Goal: Navigation & Orientation: Find specific page/section

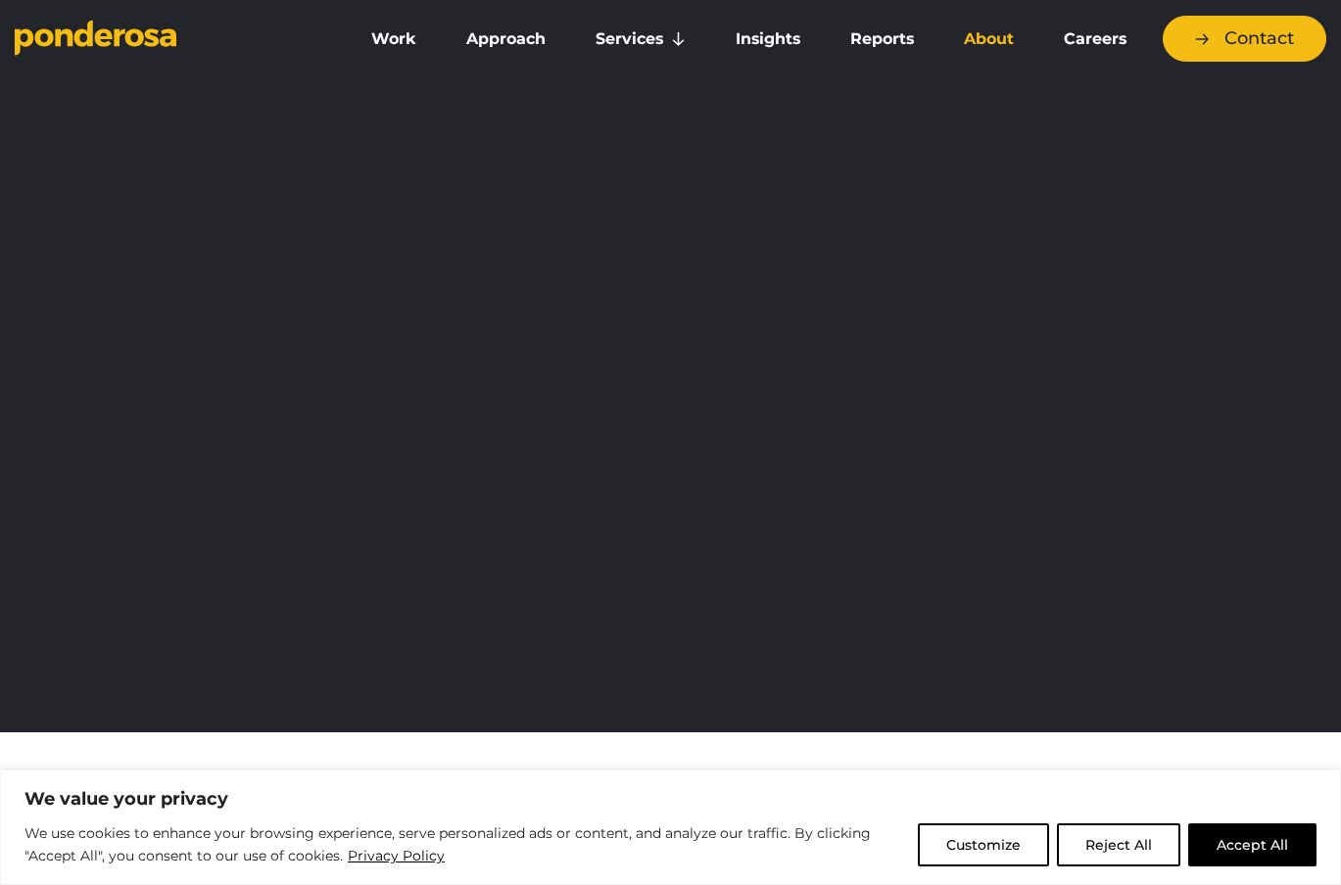
click at [977, 44] on link "About" at bounding box center [988, 39] width 92 height 41
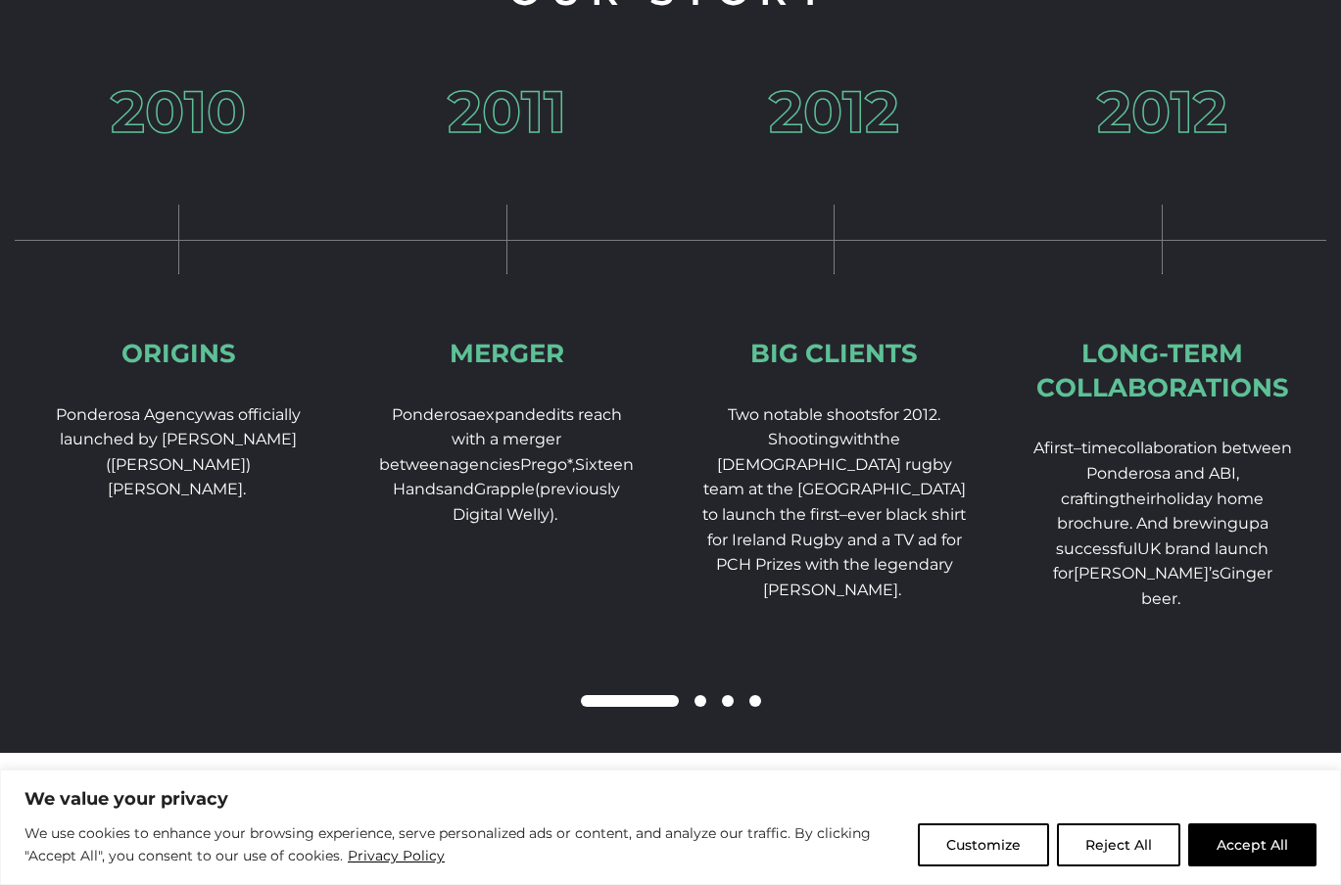
scroll to position [2932, 0]
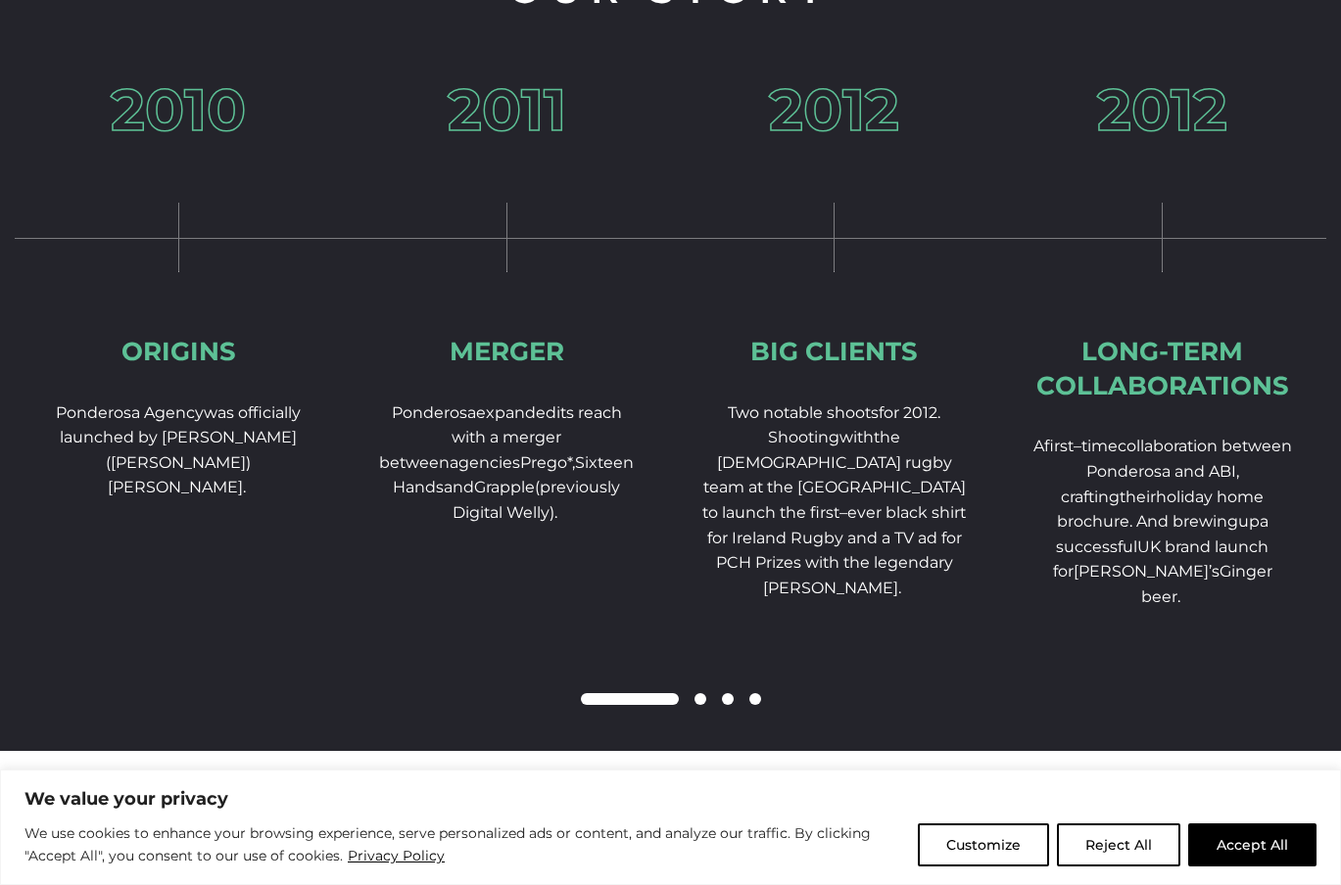
click at [702, 705] on span at bounding box center [700, 700] width 12 height 12
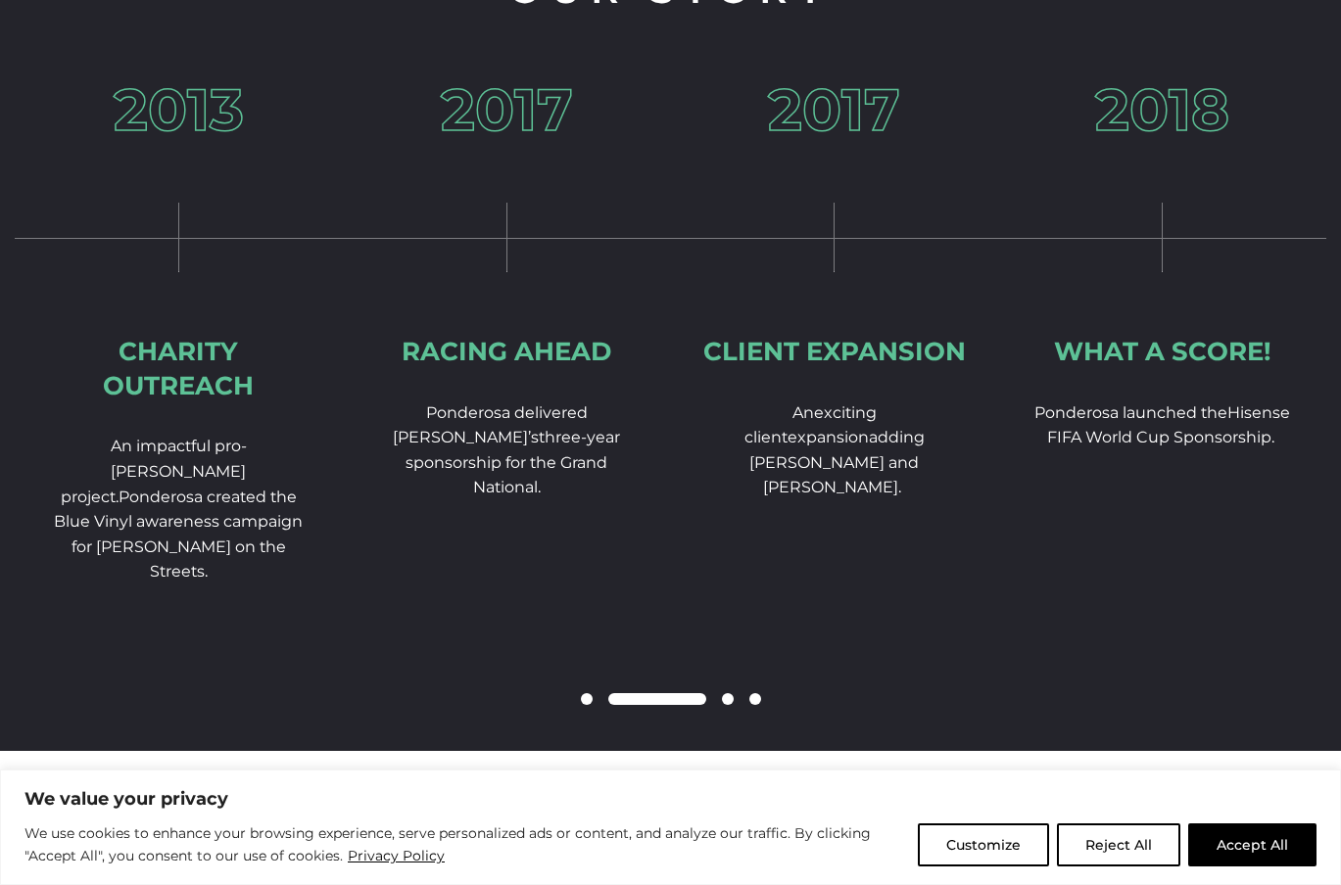
click at [733, 712] on div at bounding box center [671, 701] width 1312 height 24
click at [728, 705] on span at bounding box center [728, 700] width 12 height 12
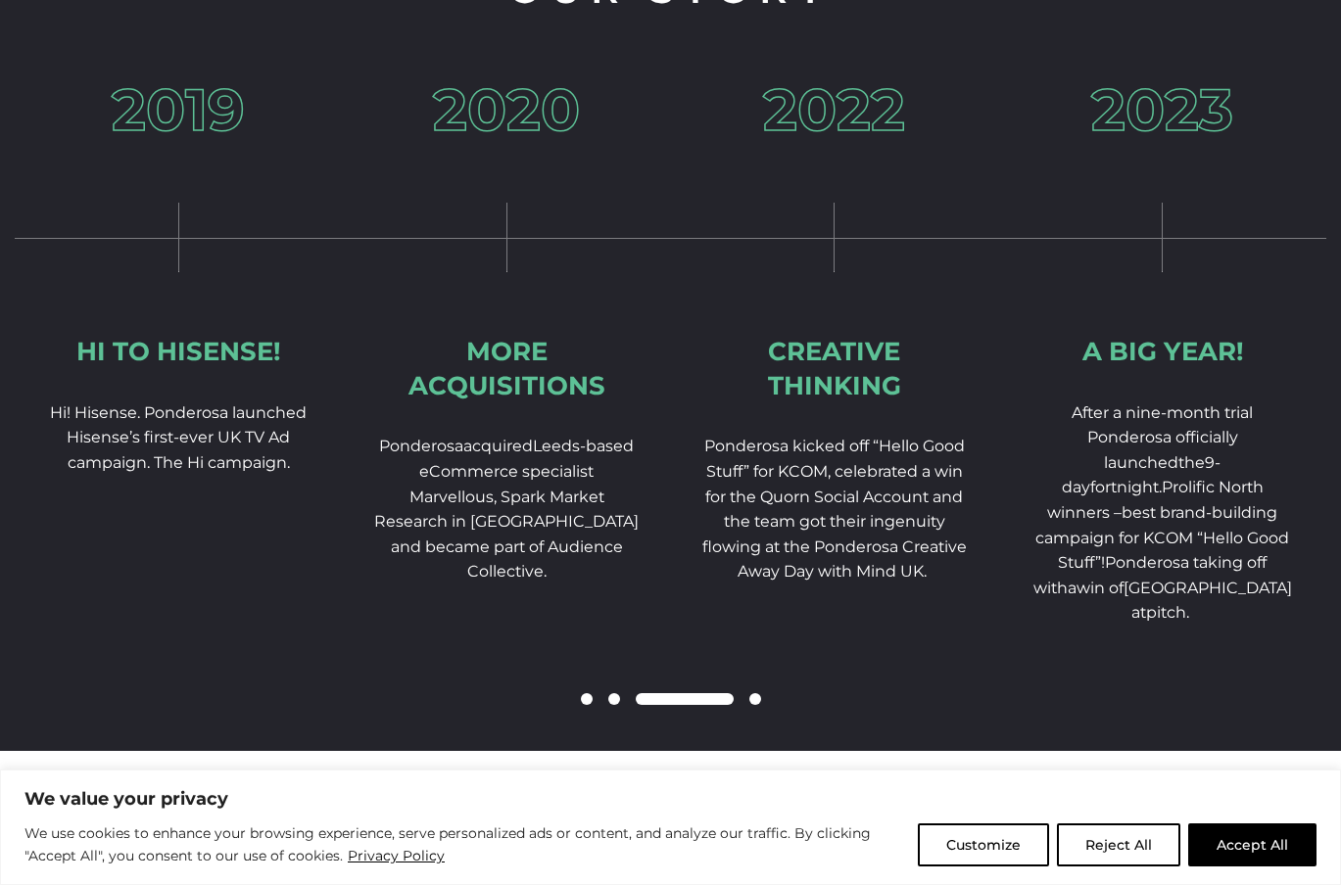
click at [755, 705] on span at bounding box center [755, 700] width 12 height 12
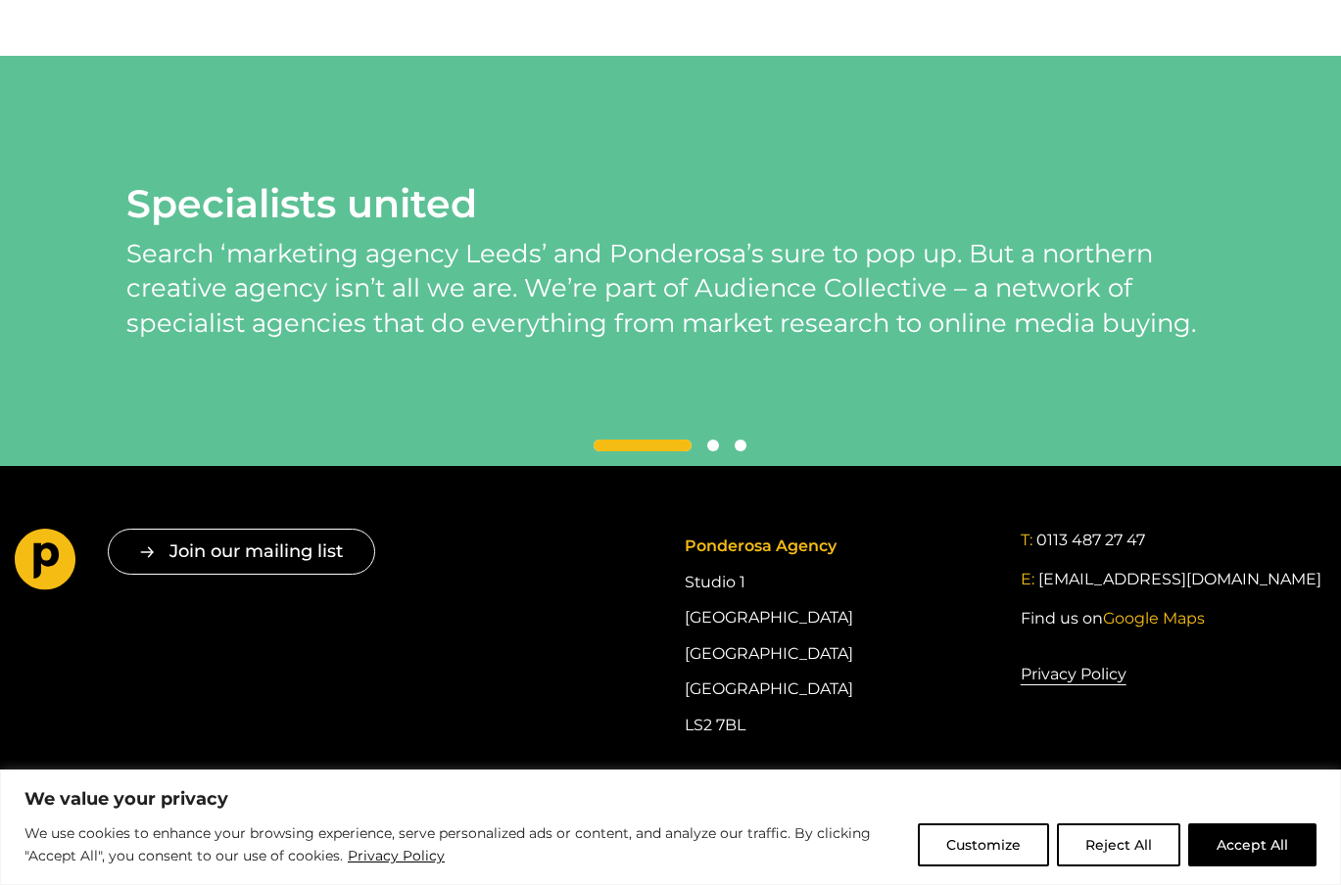
scroll to position [4279, 0]
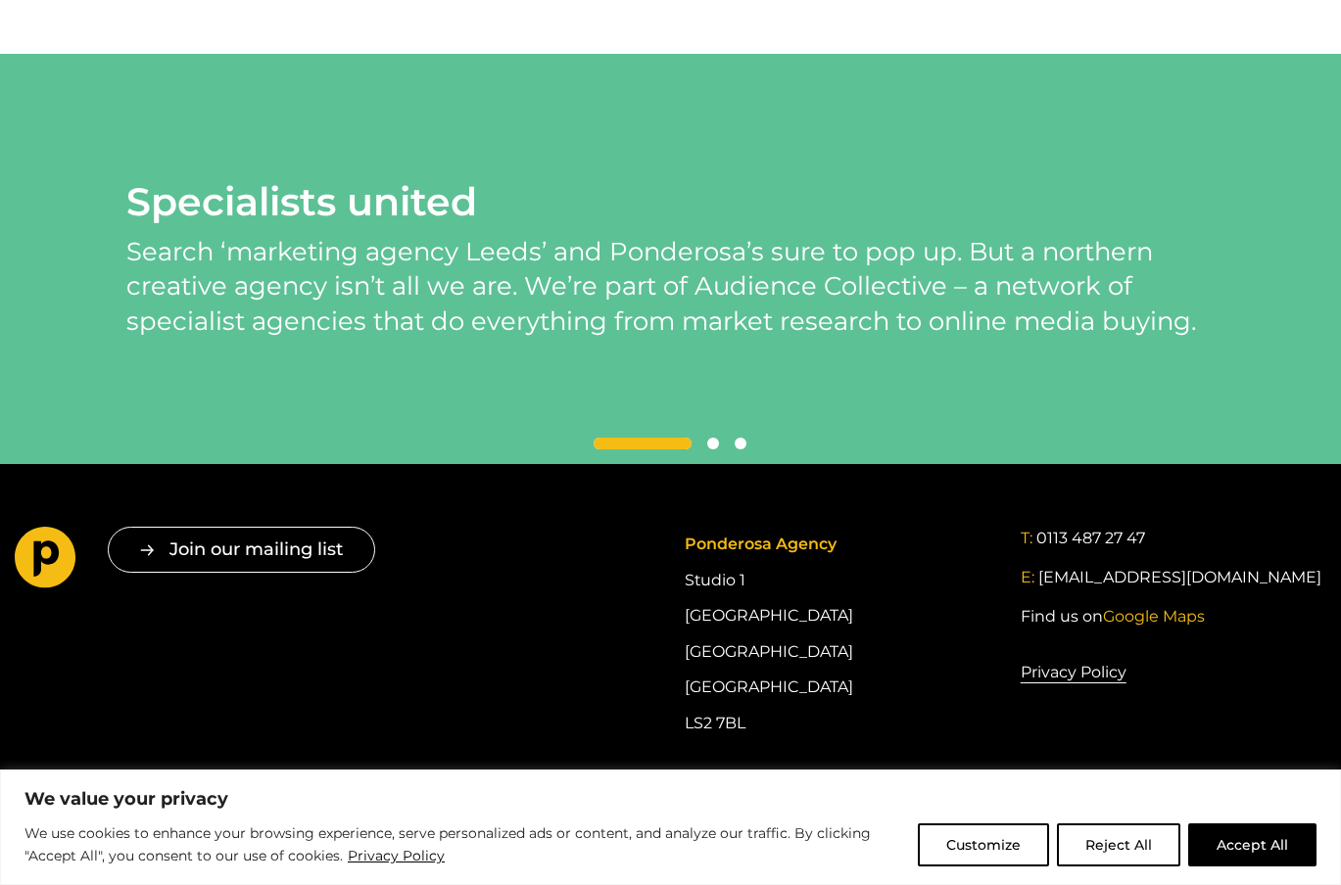
click at [717, 450] on span at bounding box center [713, 444] width 12 height 12
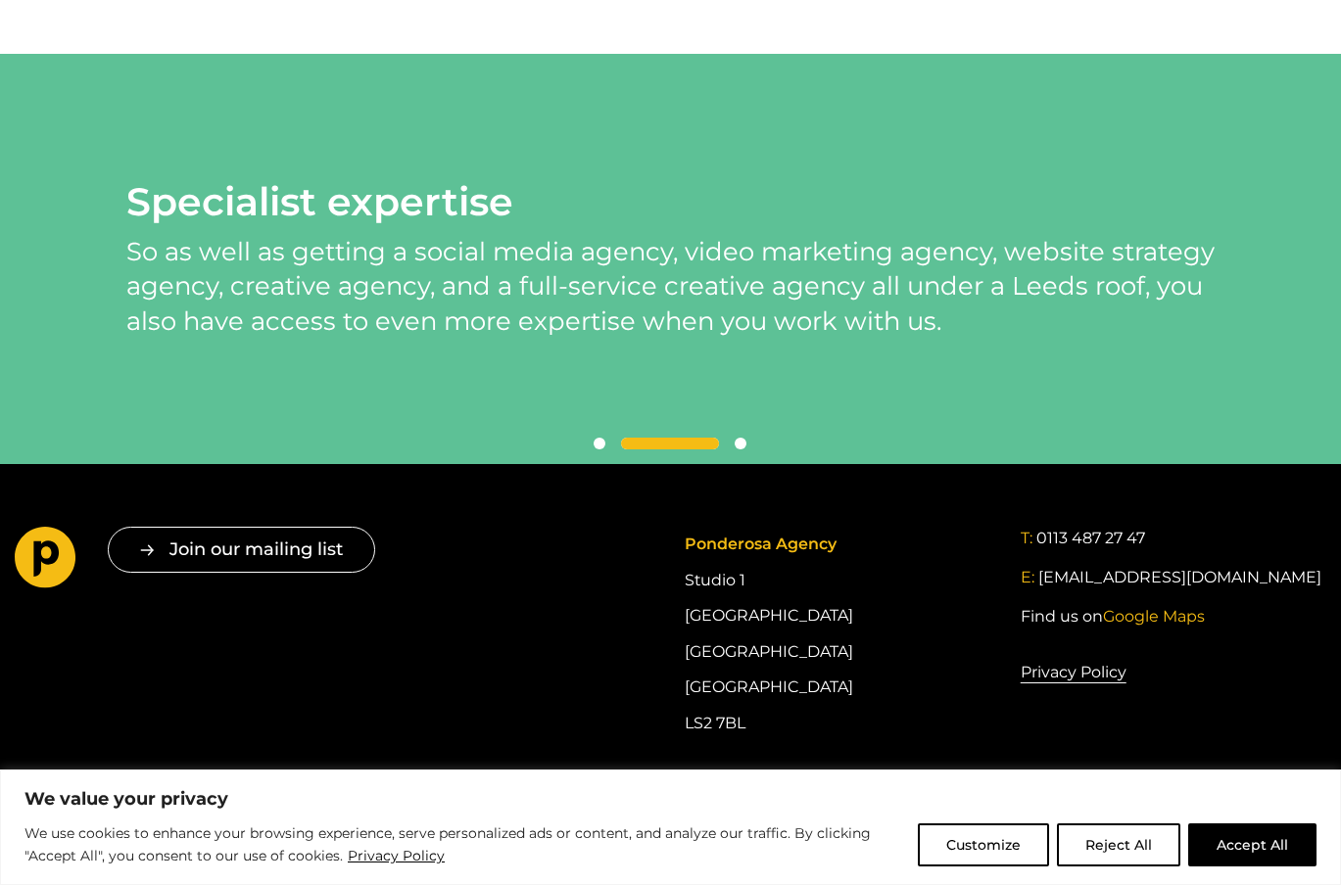
click at [744, 456] on div at bounding box center [670, 445] width 1088 height 24
click at [744, 450] on span at bounding box center [741, 444] width 12 height 12
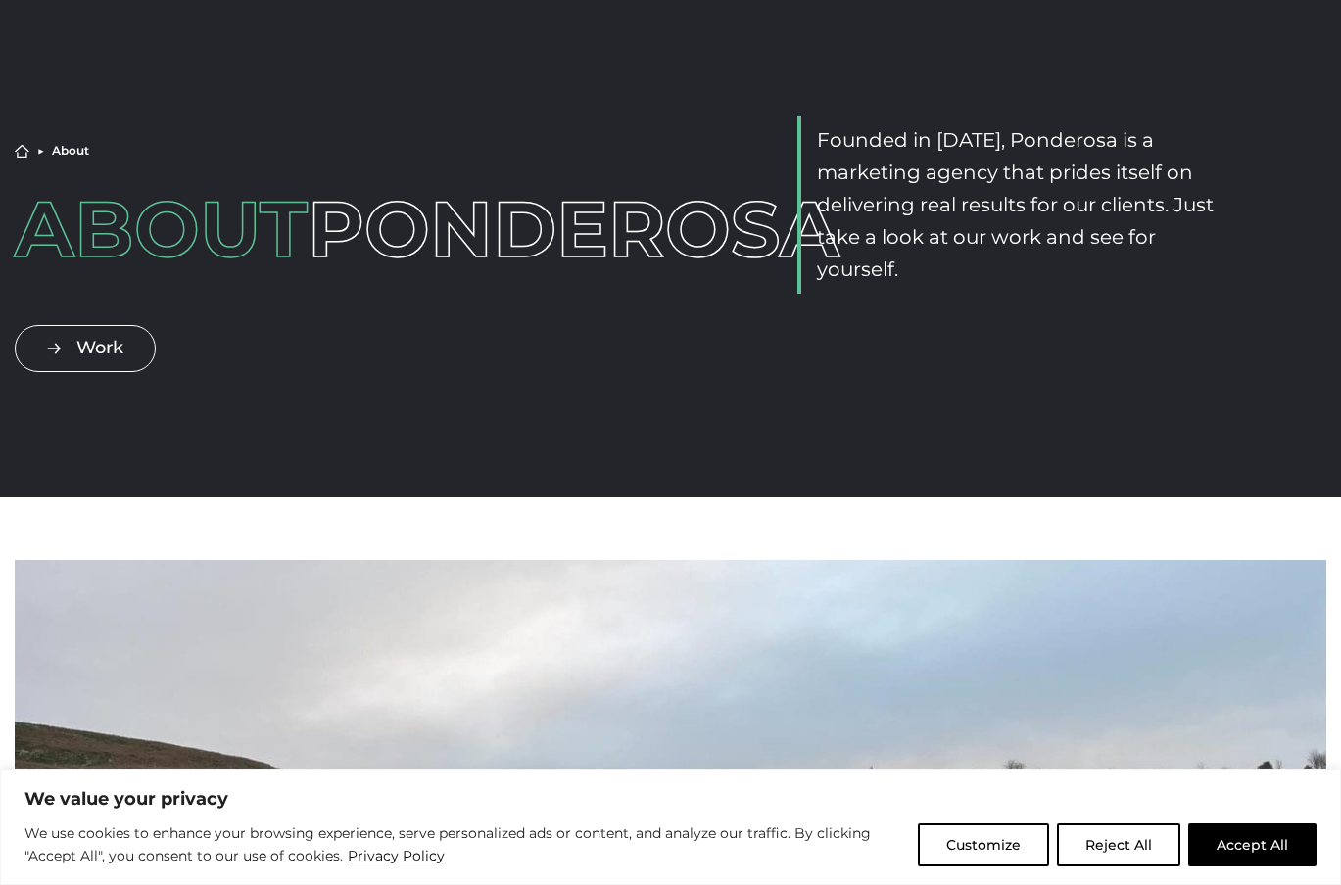
scroll to position [0, 0]
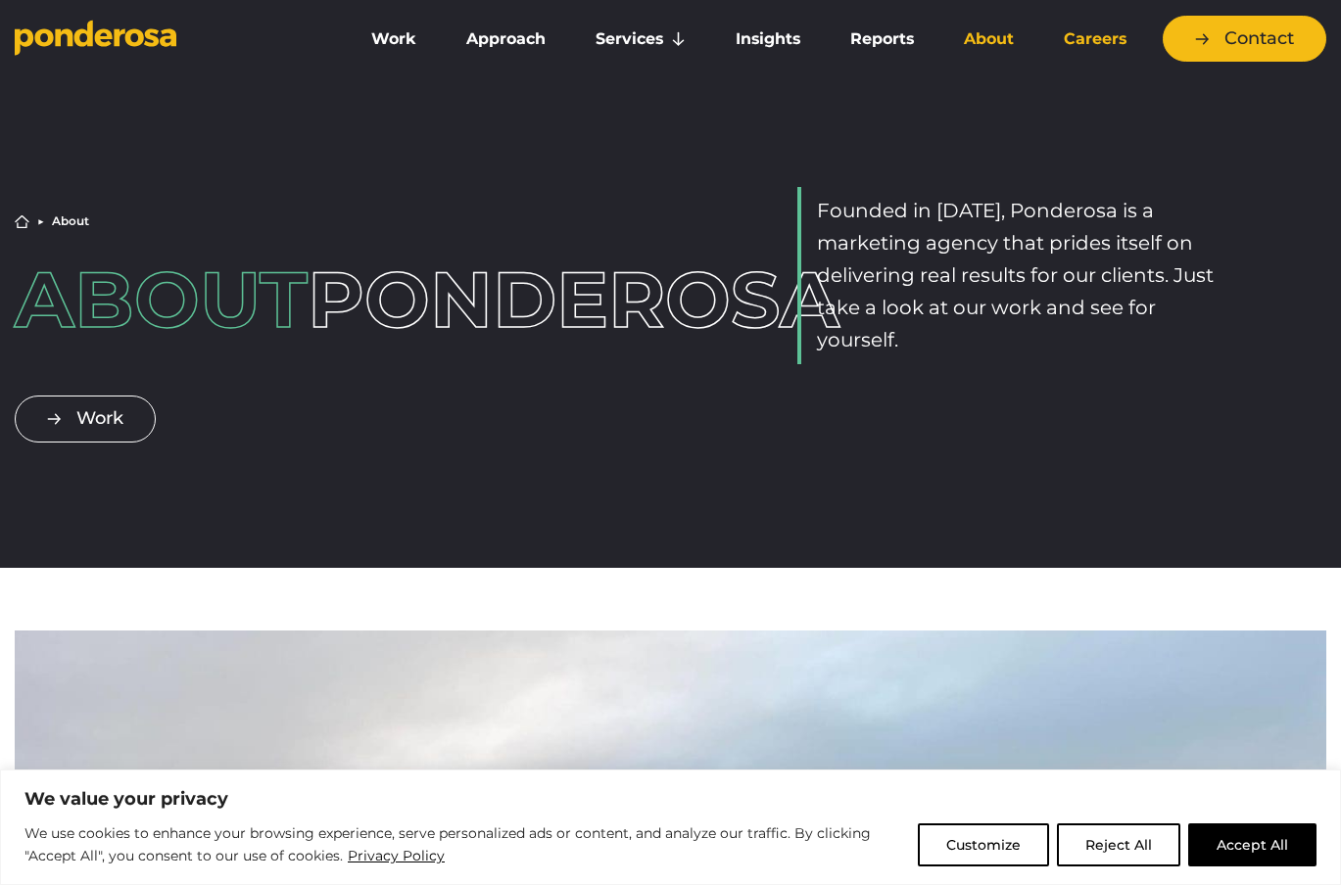
click at [1080, 34] on link "Careers" at bounding box center [1094, 39] width 105 height 41
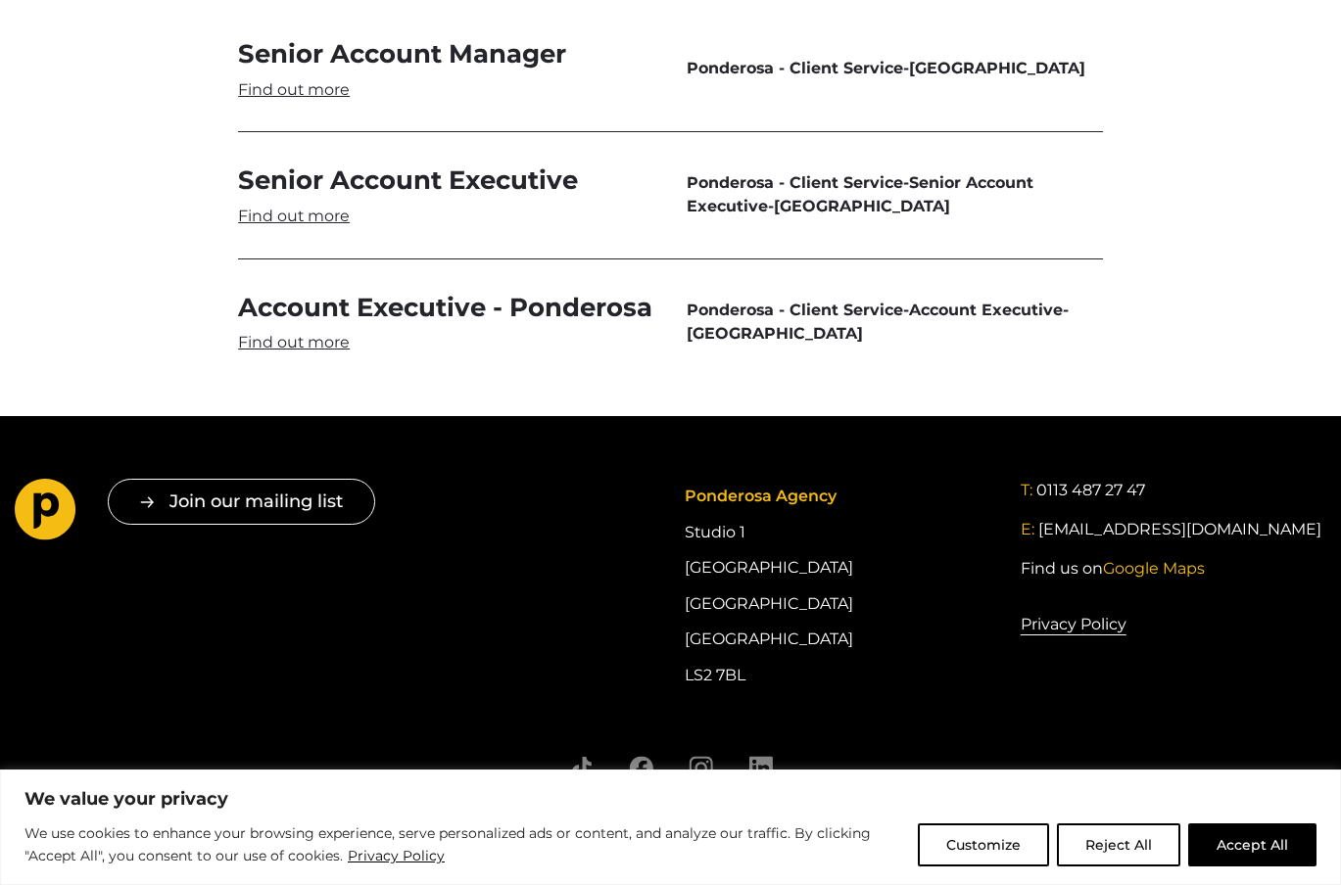
scroll to position [6060, 0]
